Goal: Information Seeking & Learning: Learn about a topic

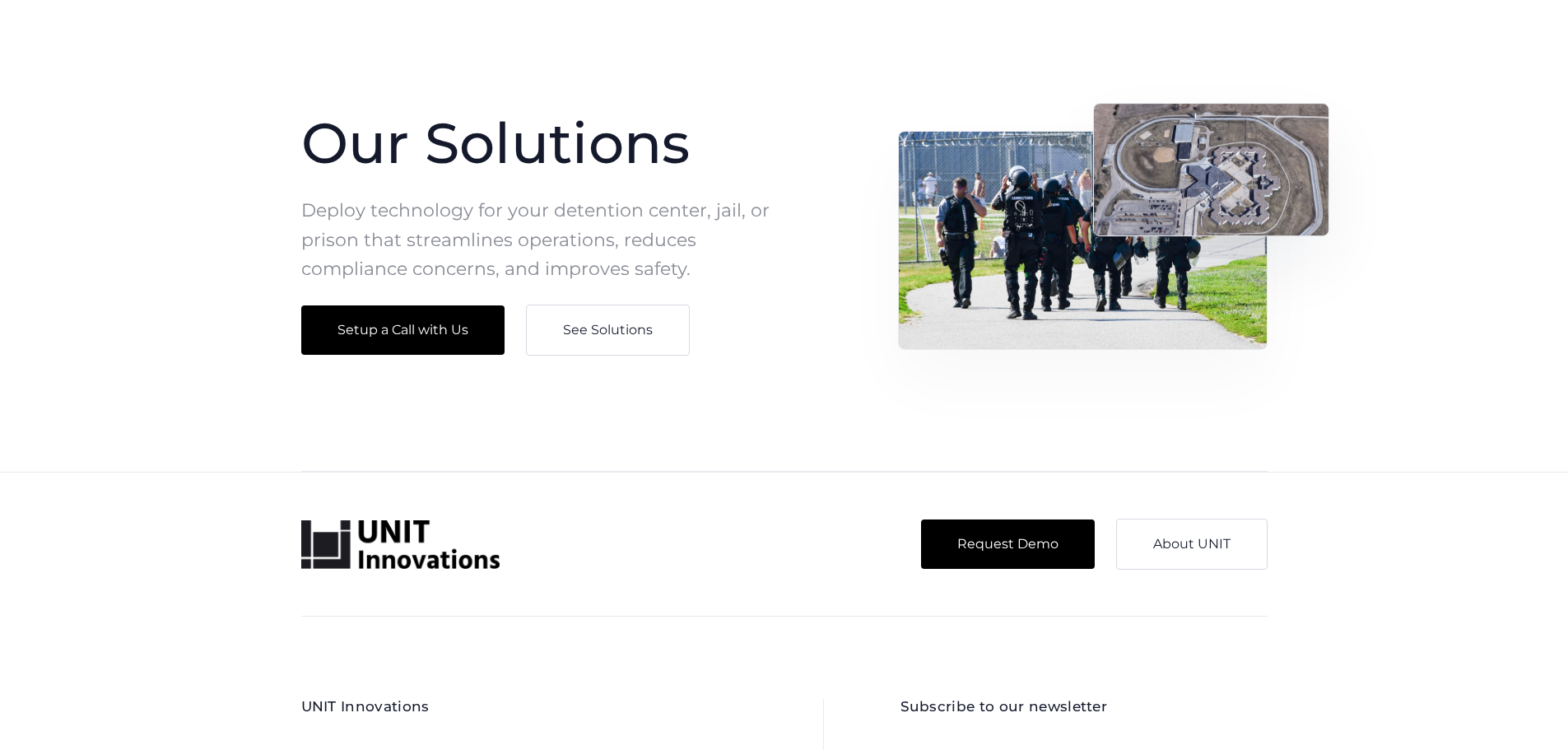
scroll to position [1647, 0]
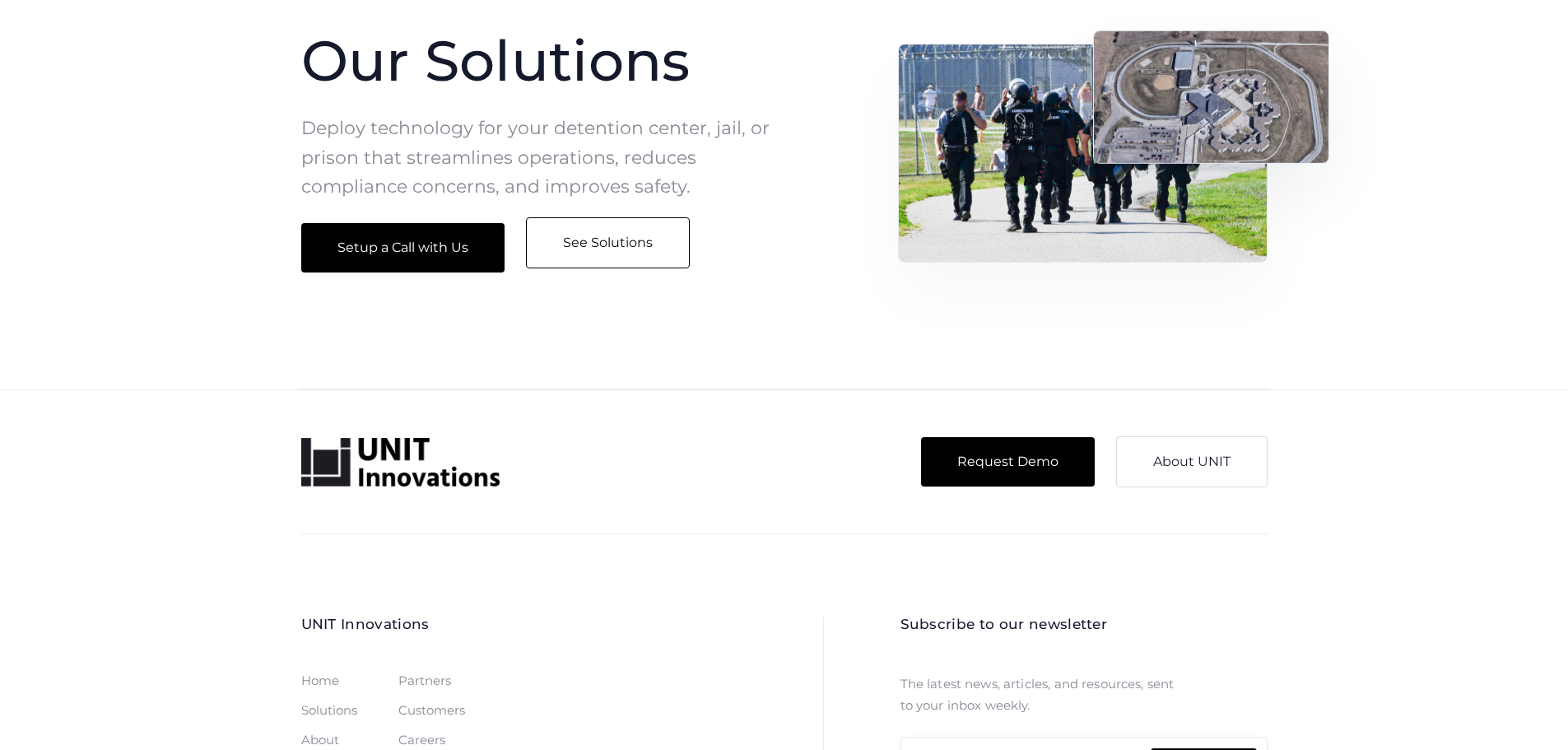
click at [612, 243] on link "See Solutions" at bounding box center [608, 242] width 164 height 51
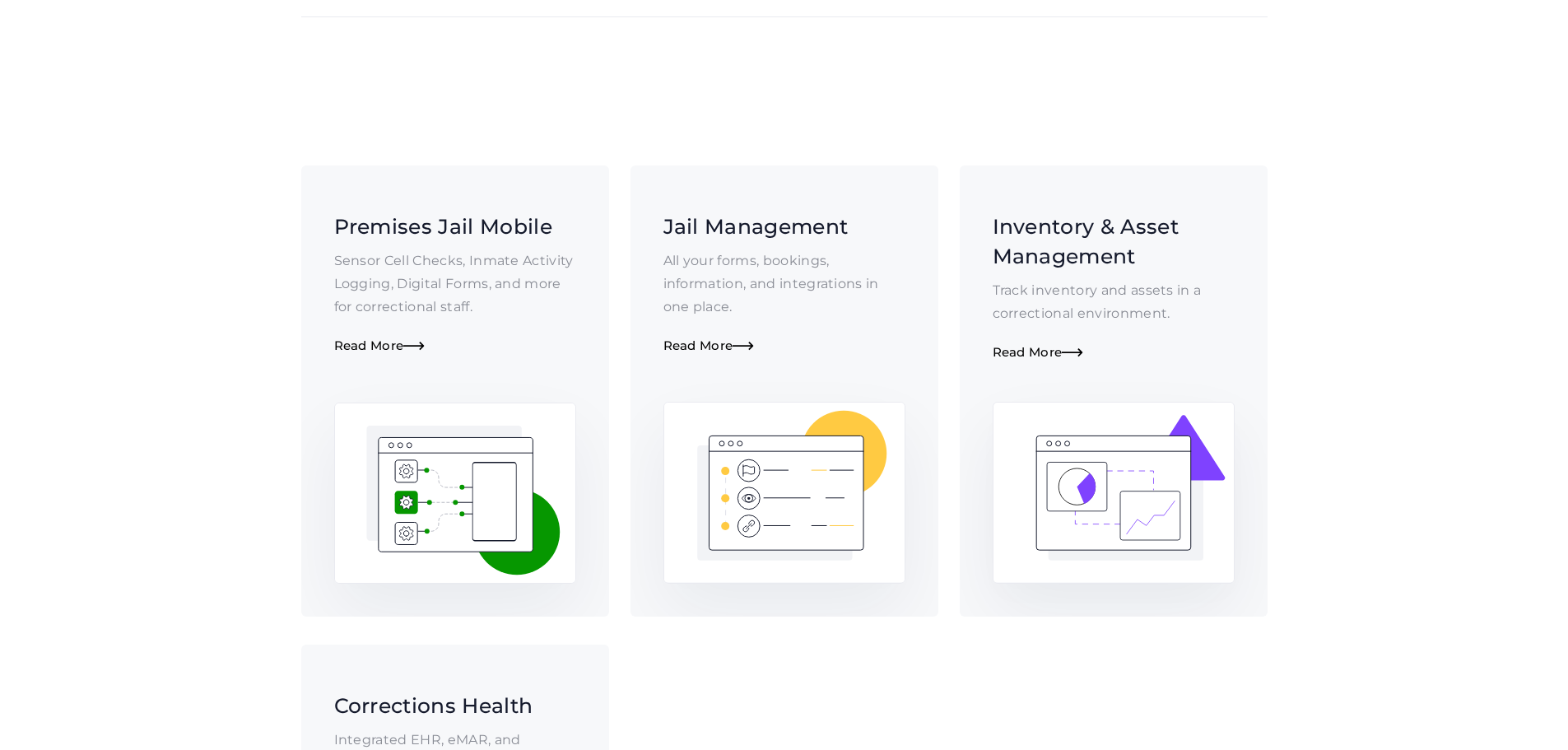
scroll to position [412, 0]
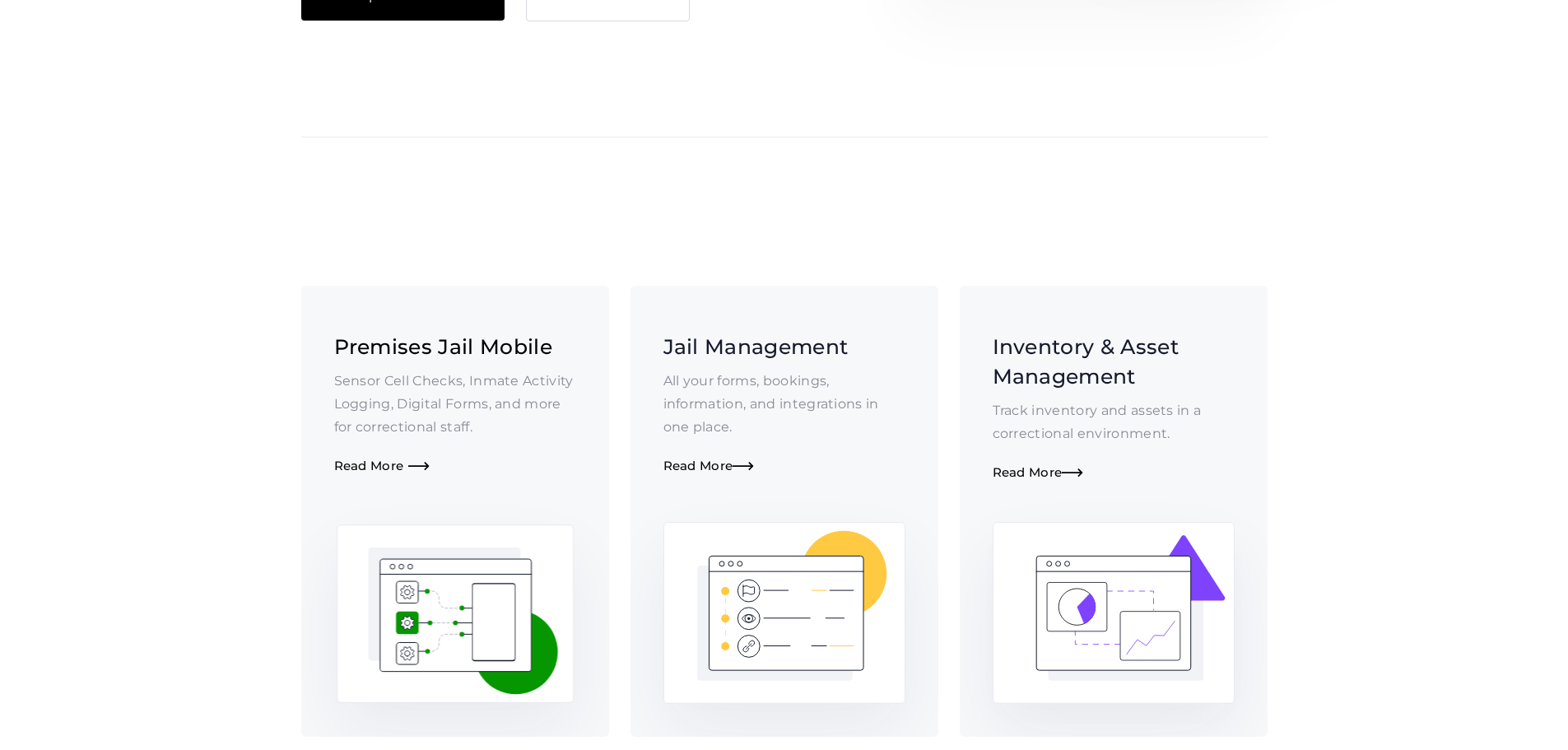
click at [346, 459] on div "Read More " at bounding box center [455, 467] width 242 height 16
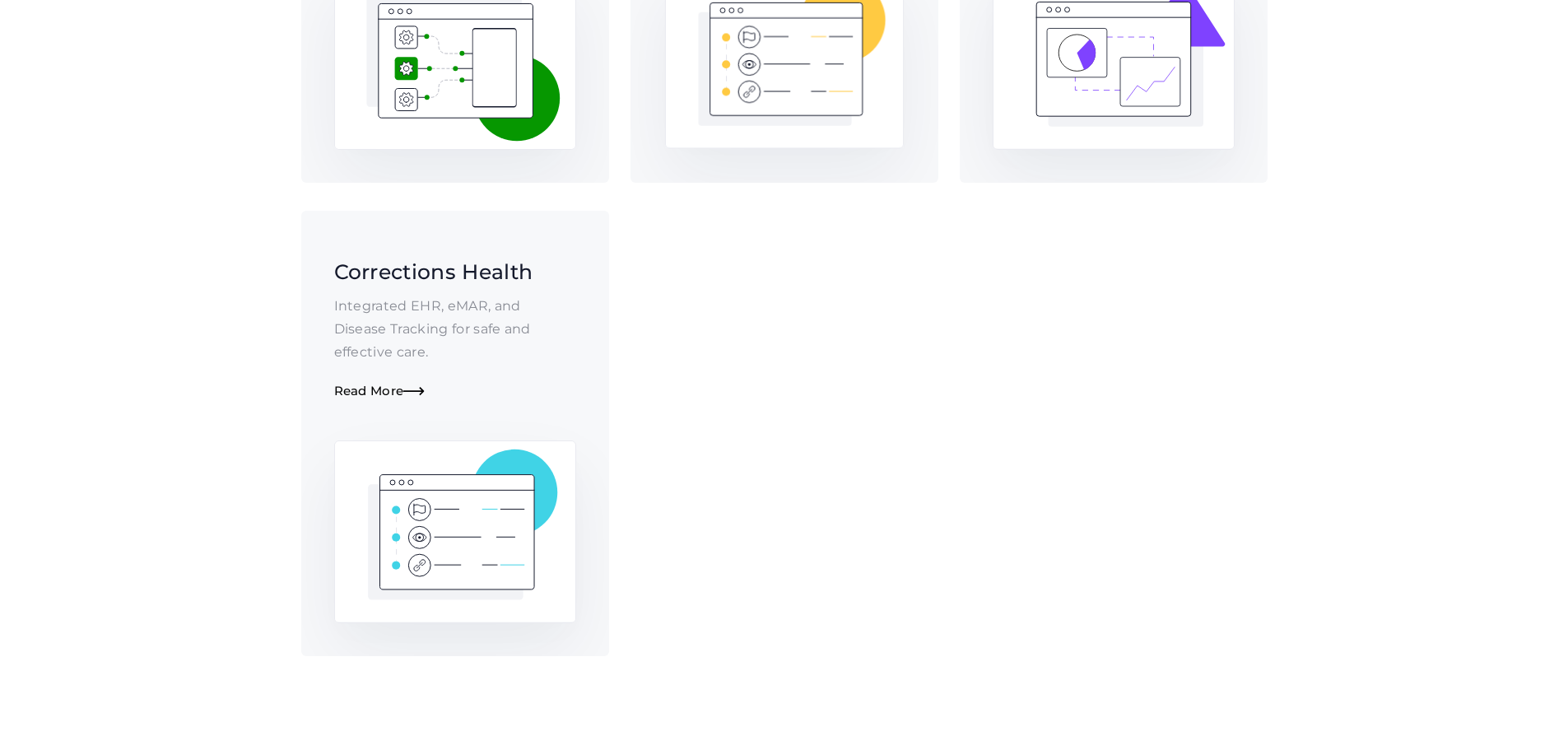
scroll to position [988, 0]
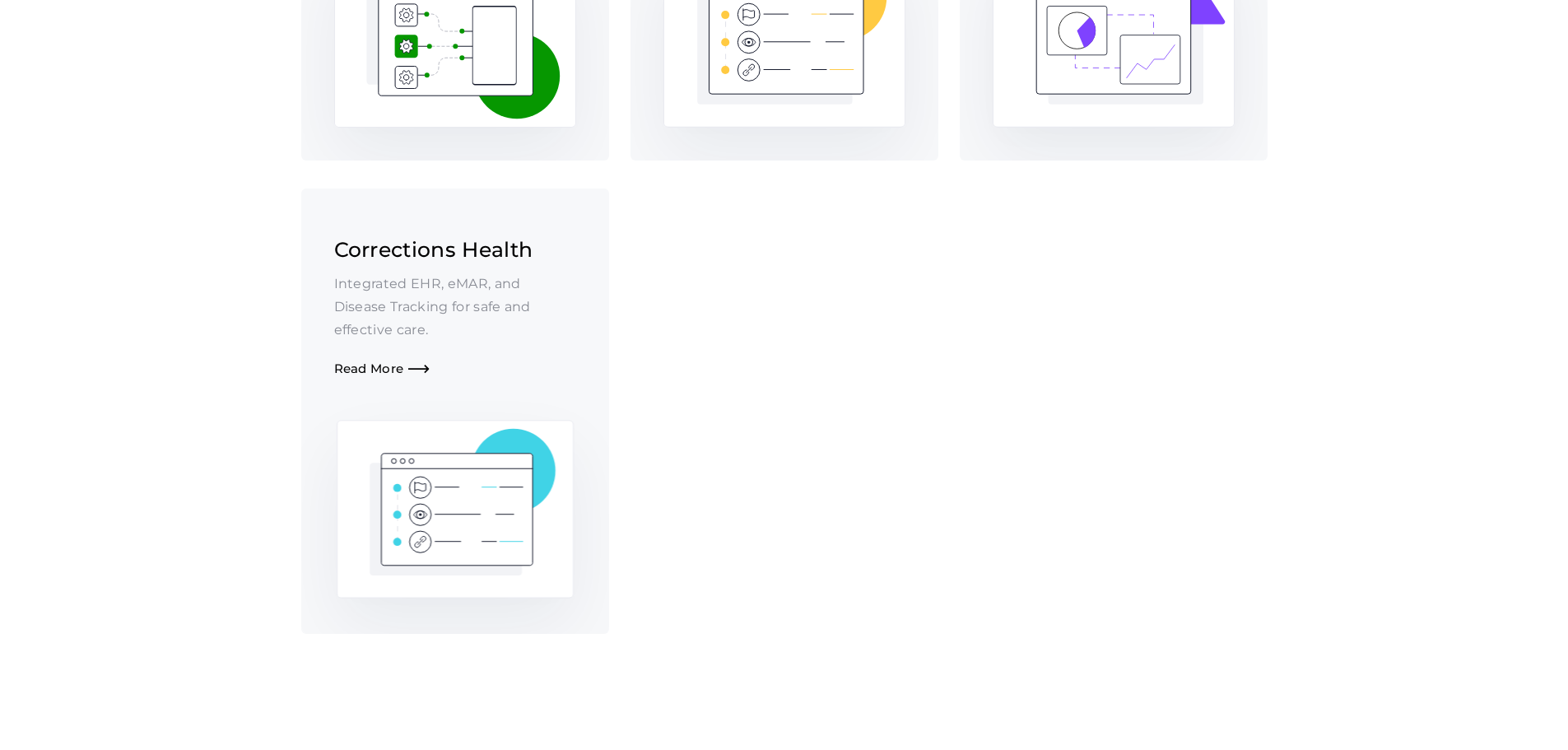
click at [348, 361] on div "Read More " at bounding box center [455, 369] width 242 height 16
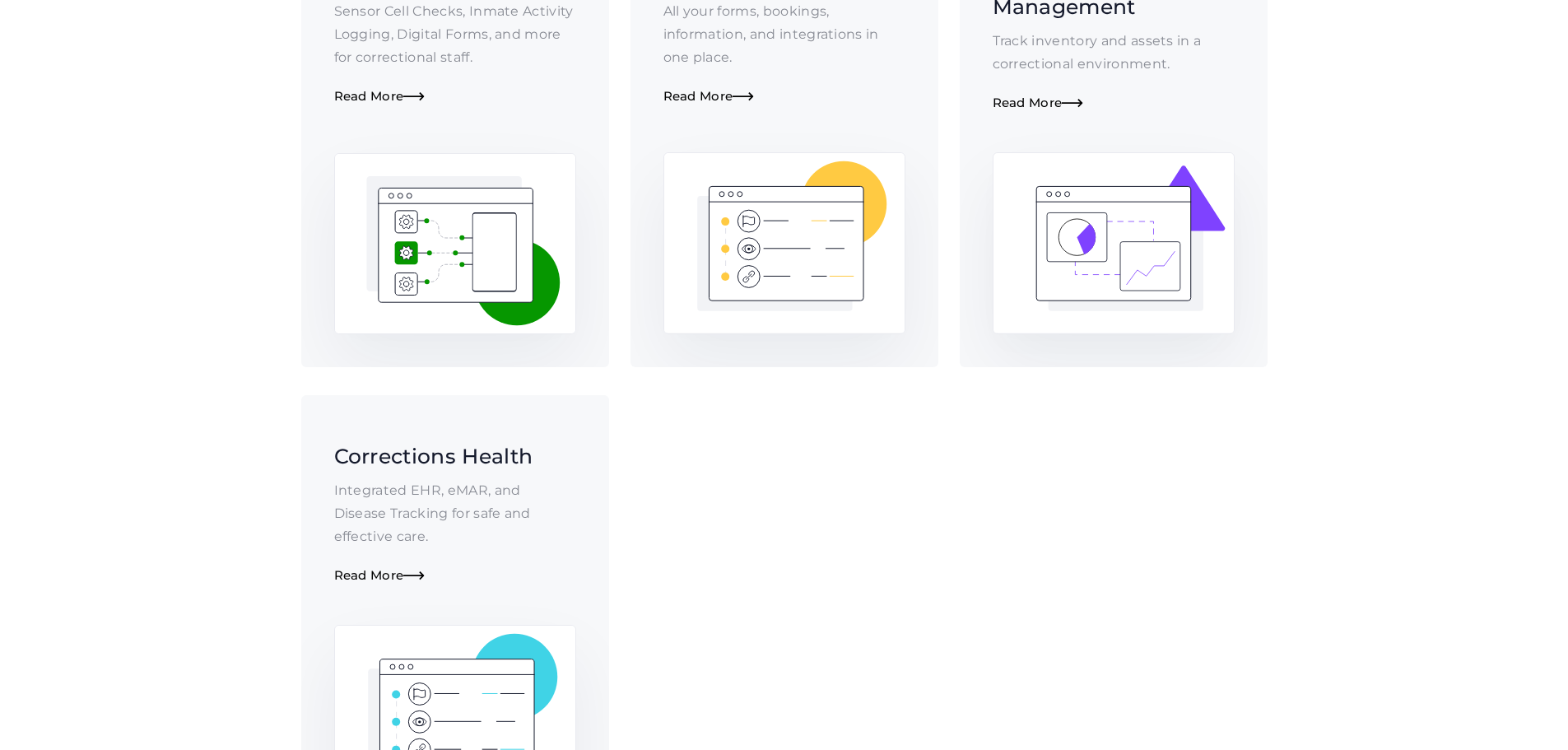
scroll to position [658, 0]
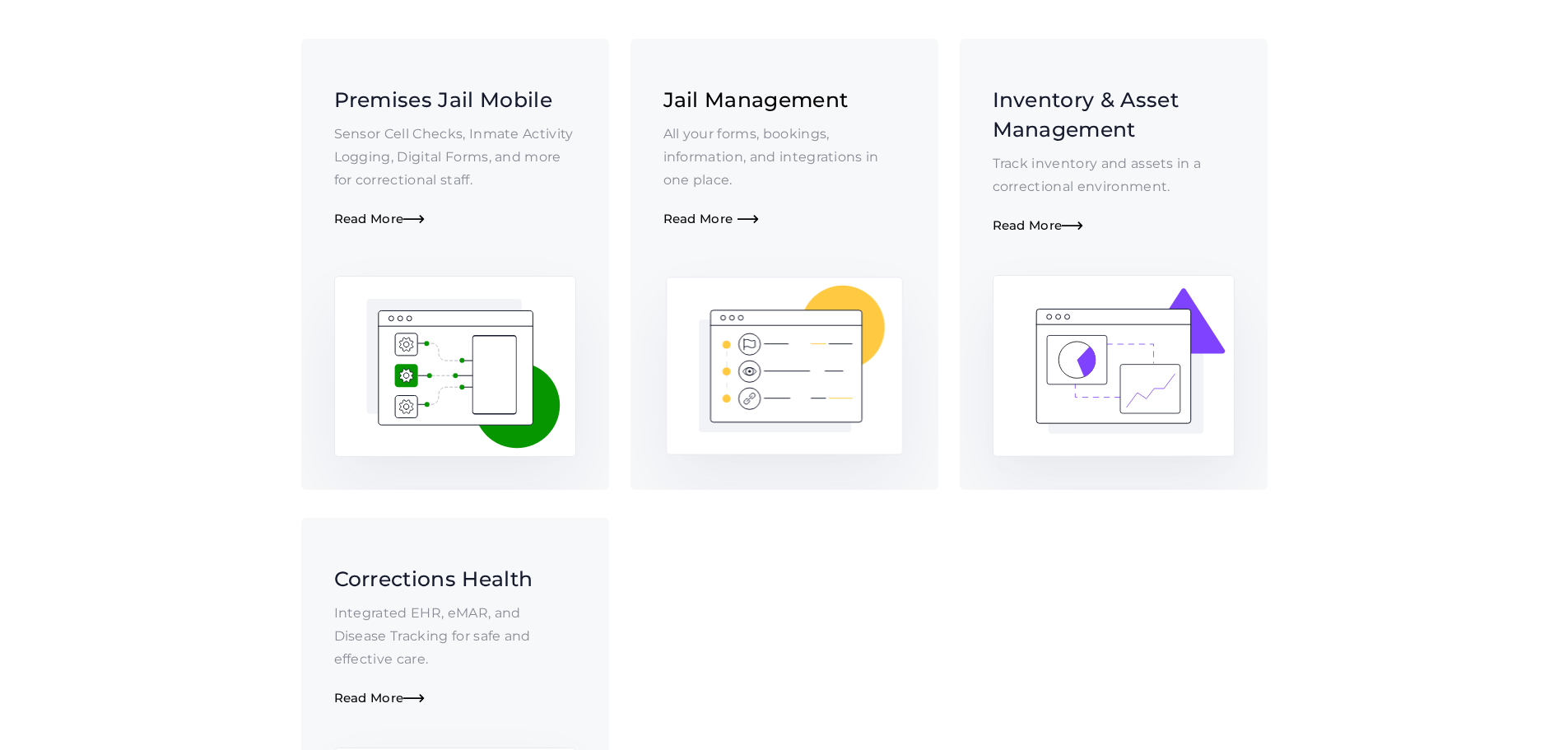
click at [703, 212] on div "Read More " at bounding box center [785, 220] width 242 height 16
click at [1050, 218] on div "Read More " at bounding box center [1115, 226] width 242 height 16
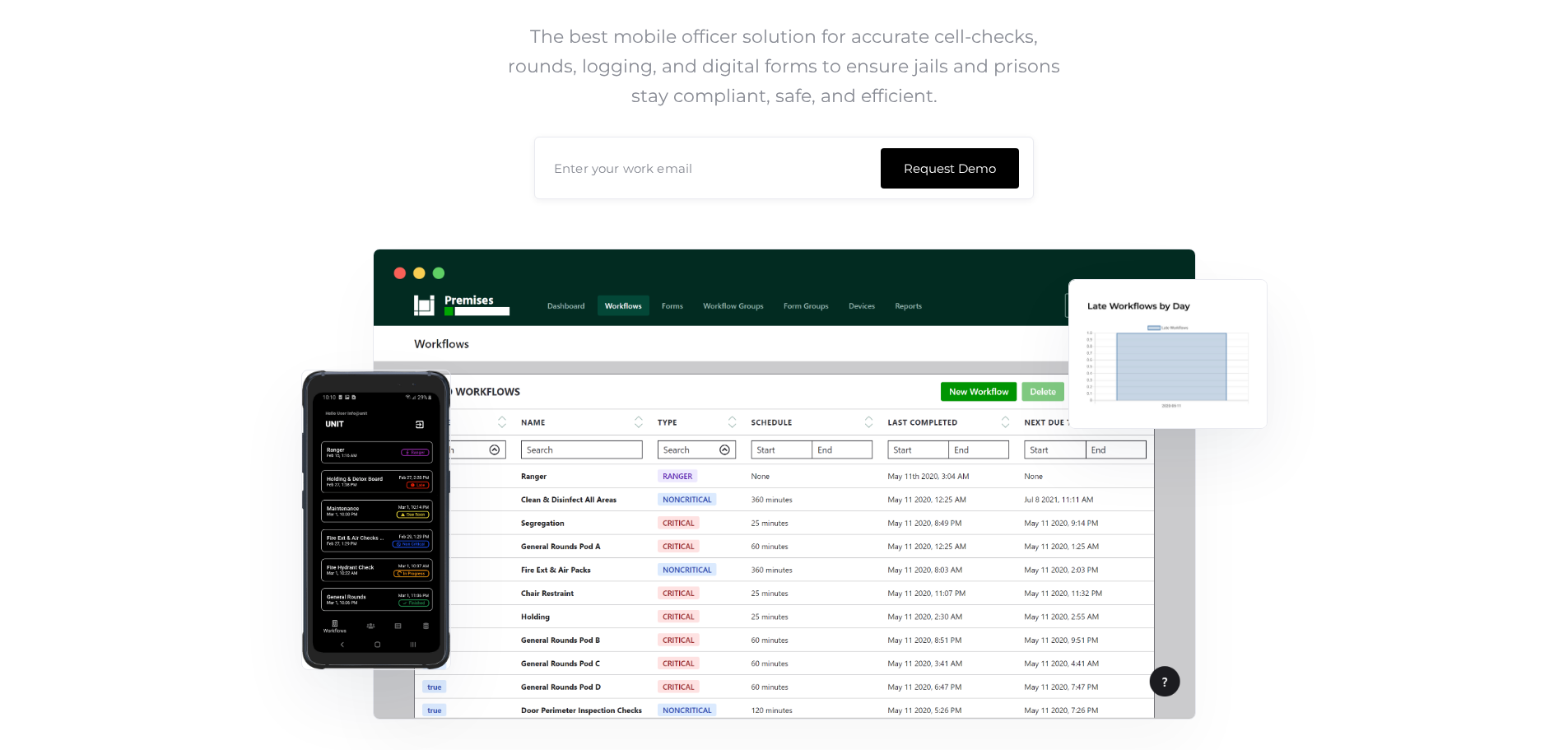
scroll to position [412, 0]
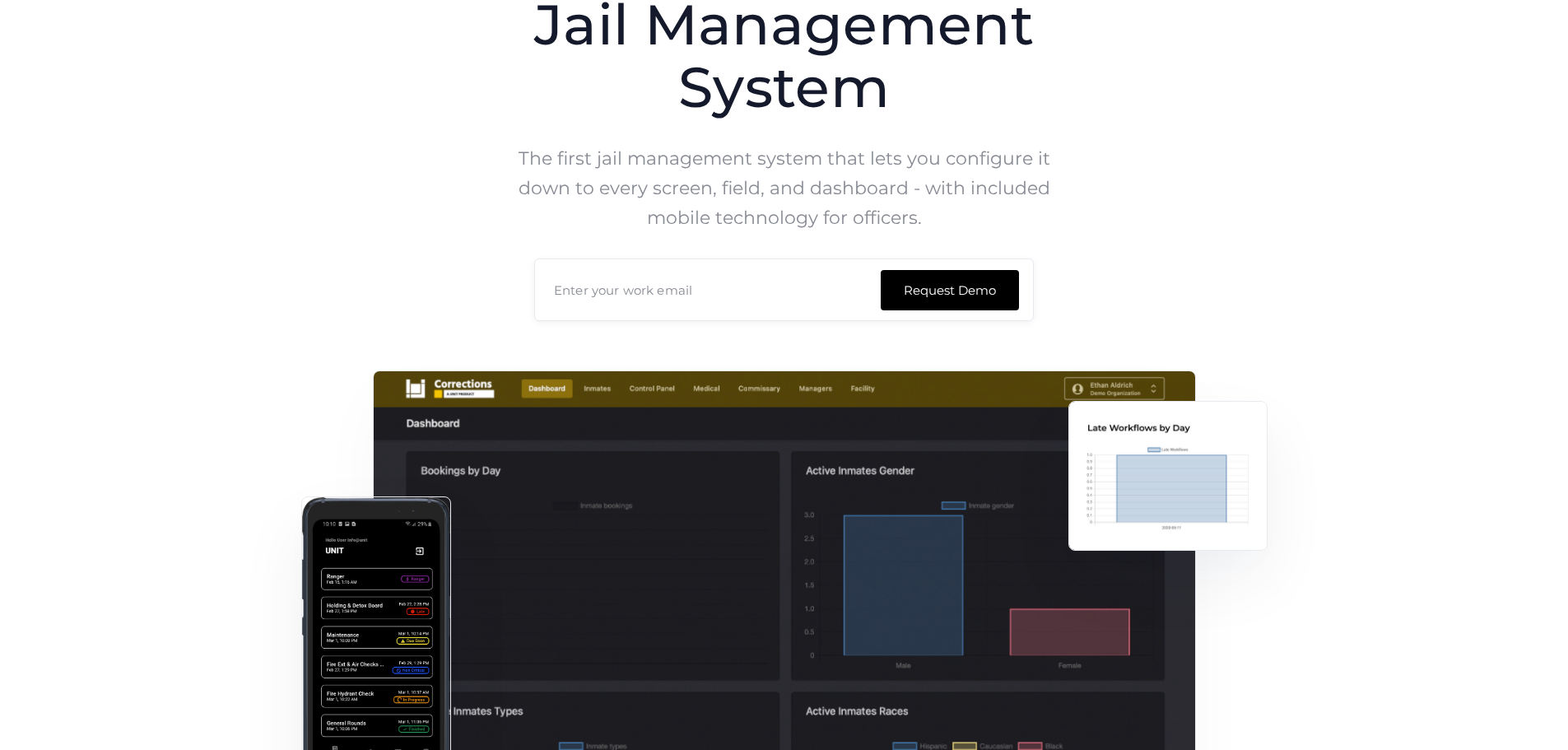
scroll to position [82, 0]
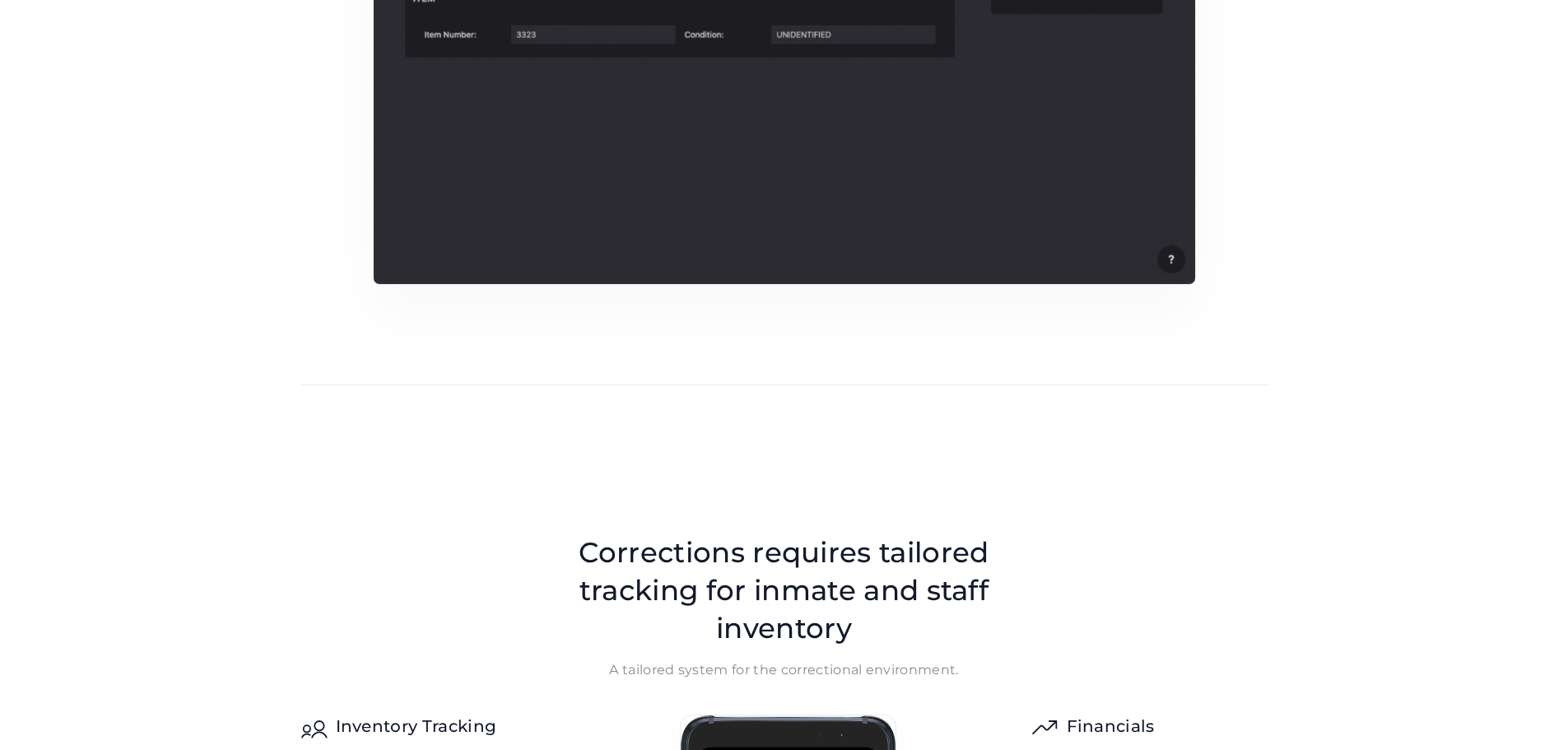
scroll to position [741, 0]
